Goal: Information Seeking & Learning: Learn about a topic

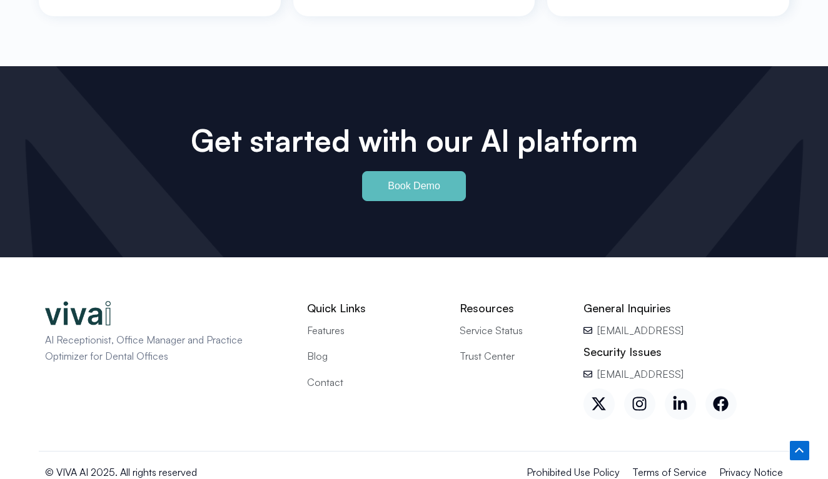
scroll to position [5569, 0]
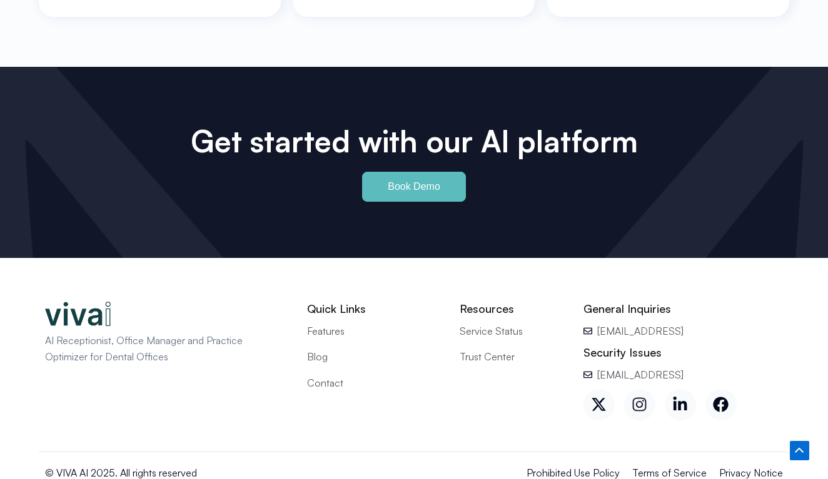
click at [641, 397] on icon at bounding box center [639, 405] width 16 height 16
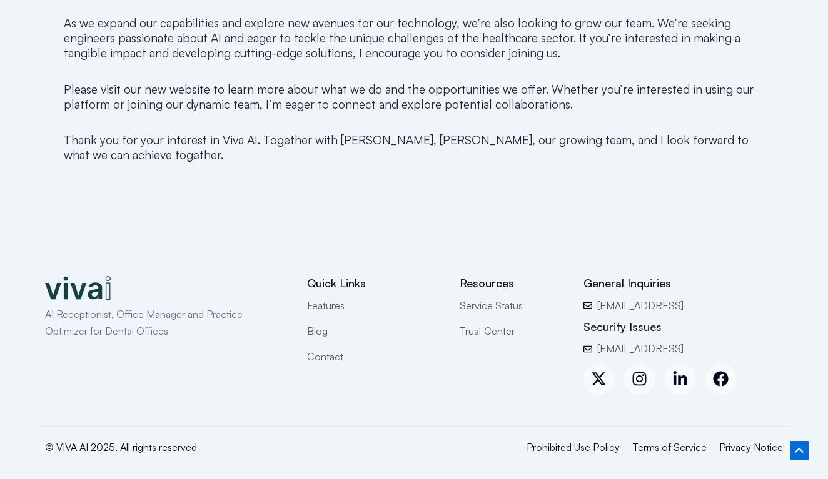
scroll to position [901, 0]
click at [319, 330] on span "Blog" at bounding box center [317, 332] width 21 height 16
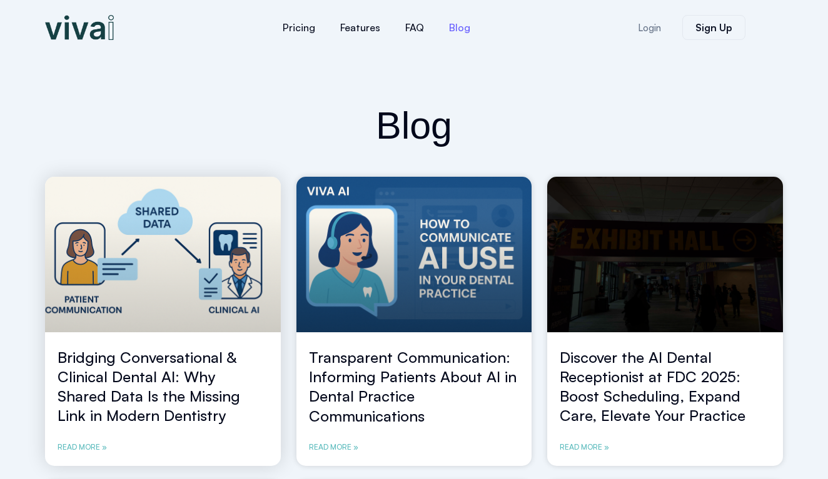
click at [166, 380] on link "Bridging Conversational & Clinical Dental AI: Why Shared Data Is the Missing Li…" at bounding box center [149, 387] width 183 height 78
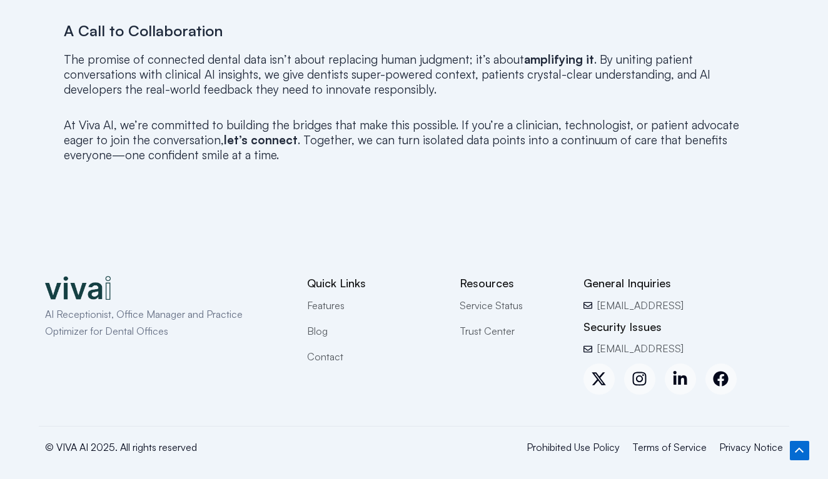
scroll to position [2514, 0]
